Goal: Transaction & Acquisition: Purchase product/service

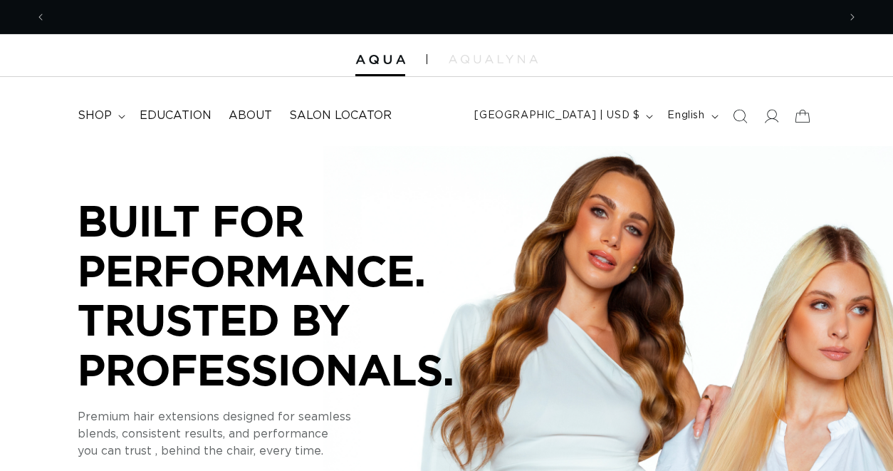
scroll to position [0, 792]
click at [108, 120] on span "shop" at bounding box center [95, 115] width 34 height 15
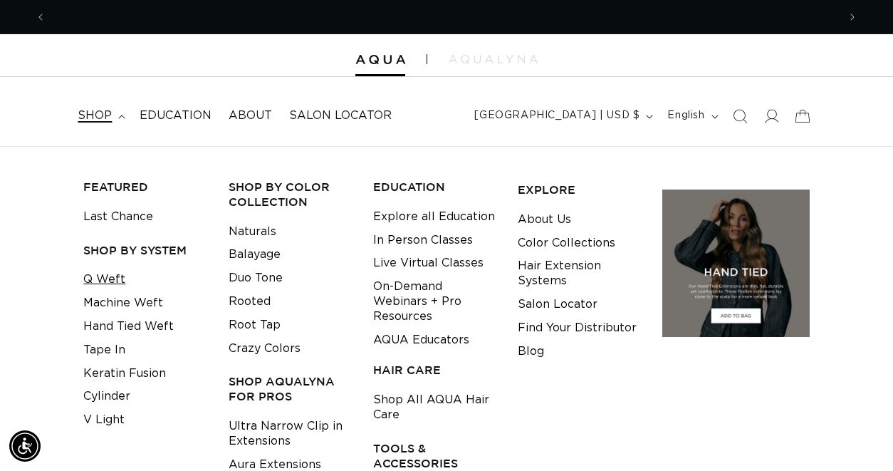
click at [120, 281] on link "Q Weft" at bounding box center [104, 280] width 42 height 24
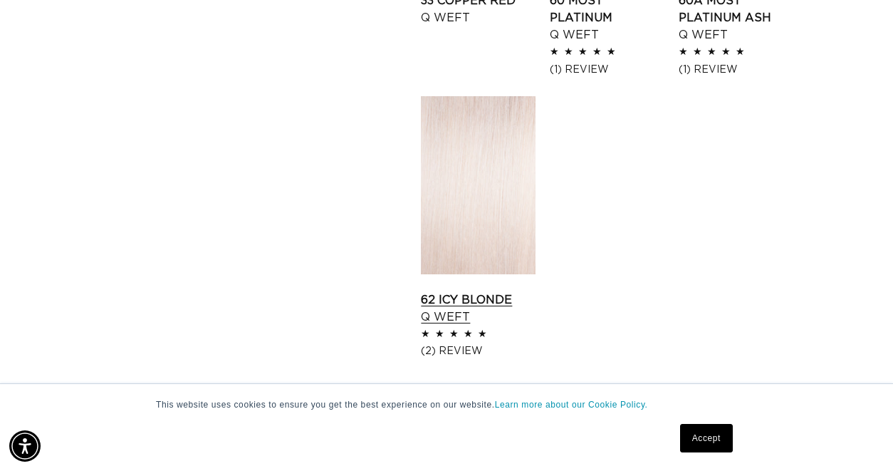
scroll to position [0, 1584]
click at [509, 291] on link "62 Icy Blonde Q Weft" at bounding box center [478, 308] width 115 height 34
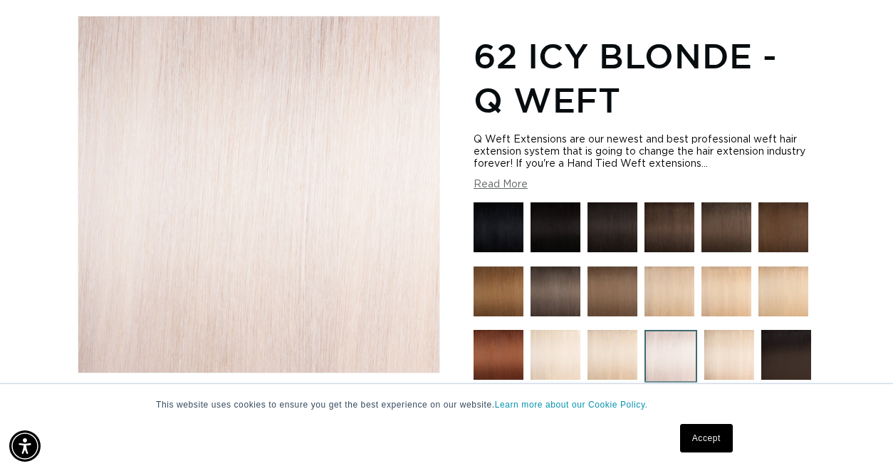
scroll to position [0, 1584]
click at [568, 342] on img at bounding box center [556, 355] width 50 height 50
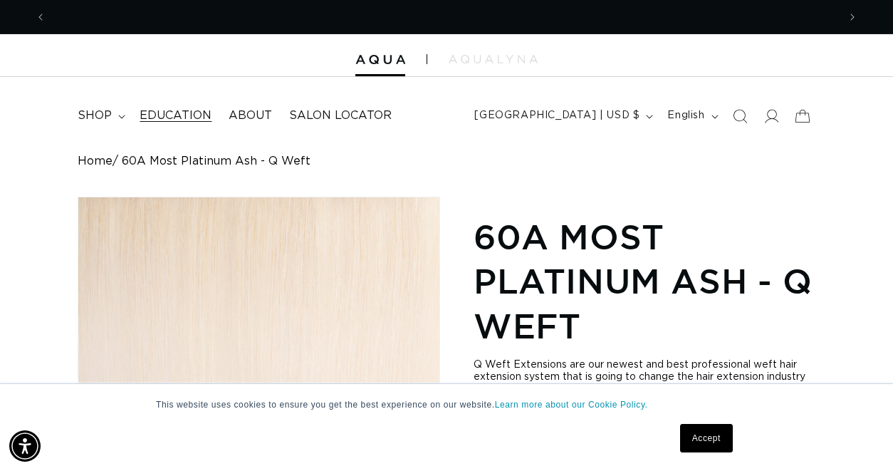
scroll to position [0, 1584]
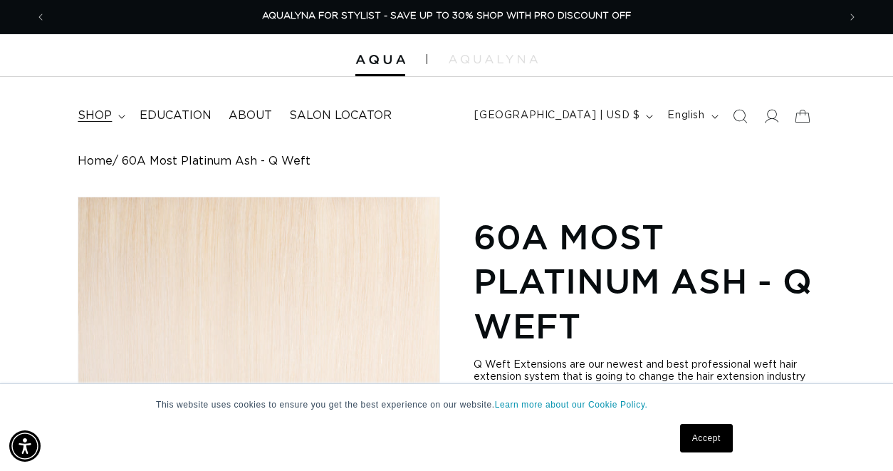
click at [111, 112] on summary "shop" at bounding box center [100, 116] width 62 height 32
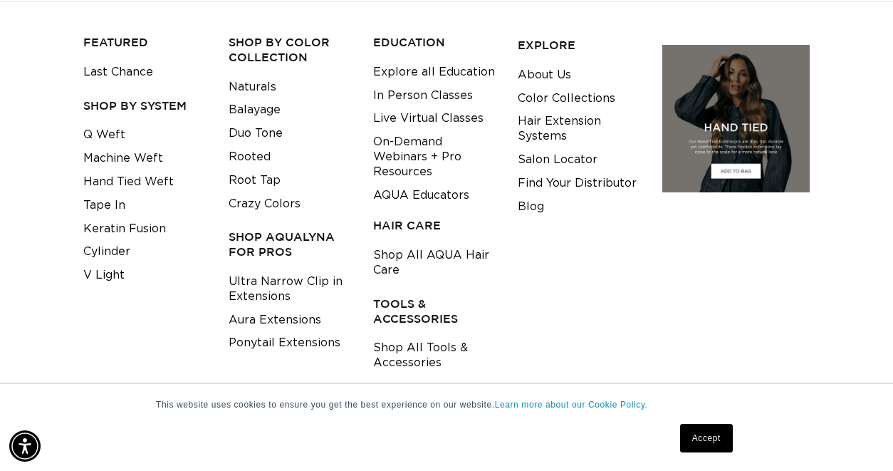
scroll to position [0, 0]
click at [123, 256] on link "Cylinder" at bounding box center [106, 251] width 47 height 24
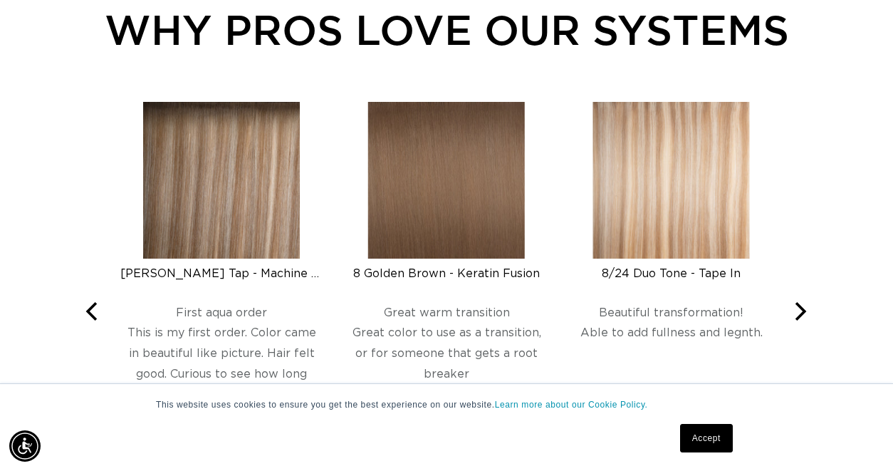
scroll to position [0, 792]
